Goal: Task Accomplishment & Management: Manage account settings

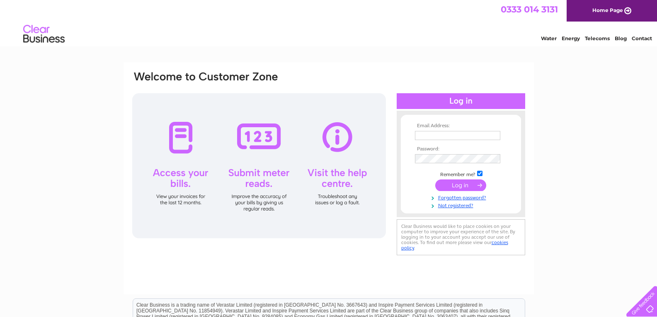
type input "[EMAIL_ADDRESS][DOMAIN_NAME]"
click at [455, 185] on input "submit" at bounding box center [460, 185] width 51 height 12
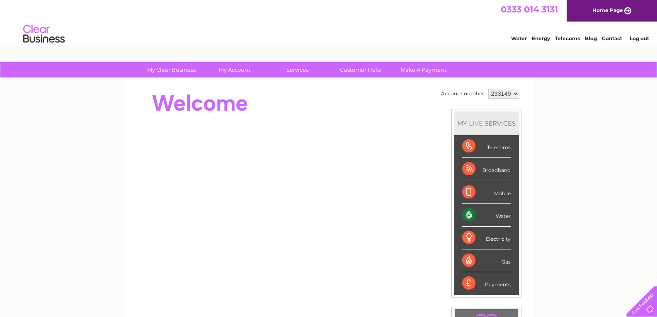
click at [639, 39] on link "Log out" at bounding box center [638, 38] width 19 height 6
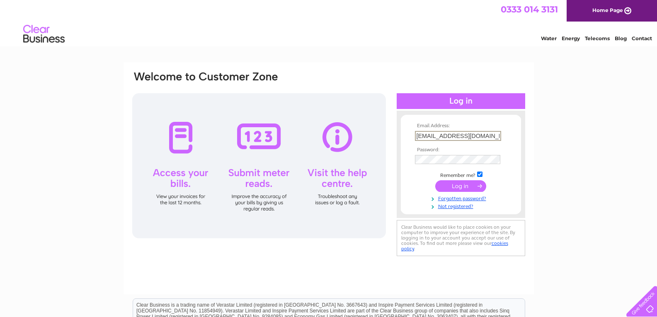
click at [483, 134] on input "johnball1946@talktalk.net" at bounding box center [458, 136] width 86 height 10
type input "t"
type input "paigntonbc@gmail.com"
click at [456, 186] on input "submit" at bounding box center [460, 185] width 51 height 12
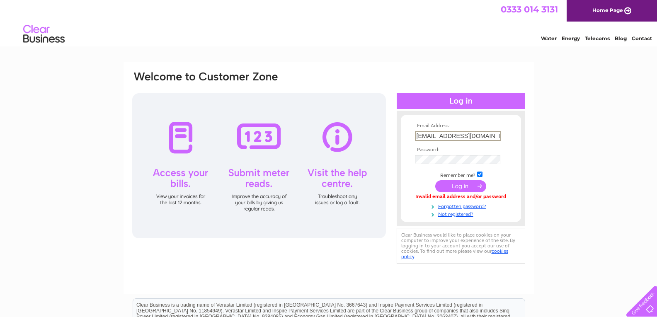
click at [481, 134] on input "[EMAIL_ADDRESS][DOMAIN_NAME]" at bounding box center [458, 136] width 86 height 10
click at [575, 196] on div "Email Address: [EMAIL_ADDRESS][DOMAIN_NAME] Password:" at bounding box center [328, 249] width 657 height 374
click at [435, 180] on input "submit" at bounding box center [460, 186] width 51 height 12
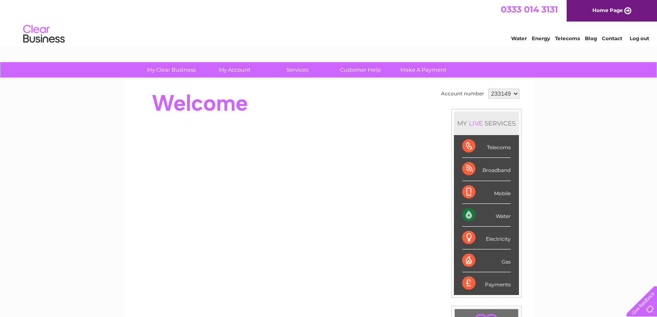
click at [637, 38] on link "Log out" at bounding box center [638, 38] width 19 height 6
